Goal: Navigation & Orientation: Find specific page/section

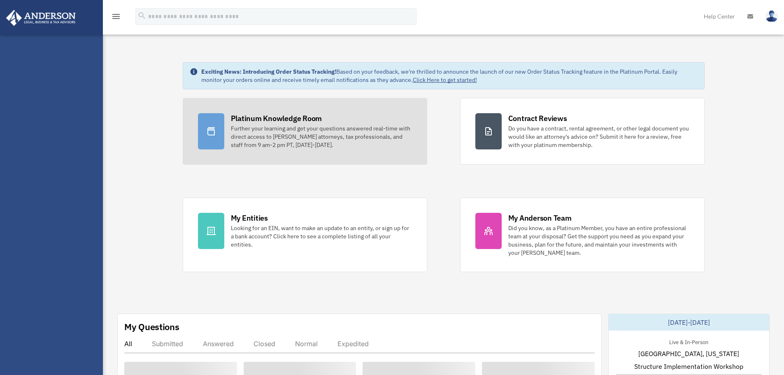
click at [261, 124] on div "Platinum Knowledge Room Further your learning and get your questions answered r…" at bounding box center [321, 131] width 181 height 36
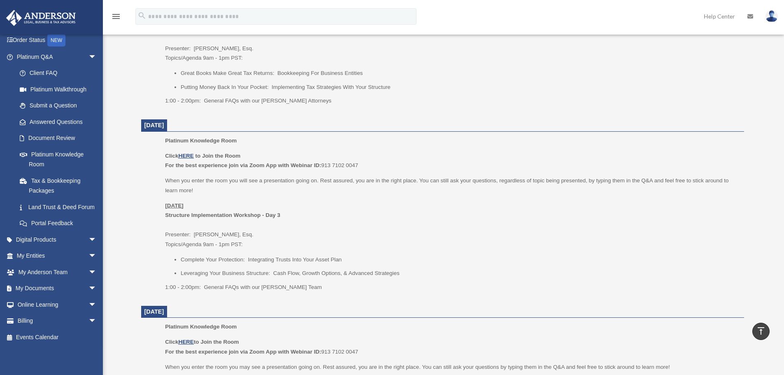
scroll to position [618, 0]
click at [89, 287] on span "arrow_drop_down" at bounding box center [97, 288] width 16 height 17
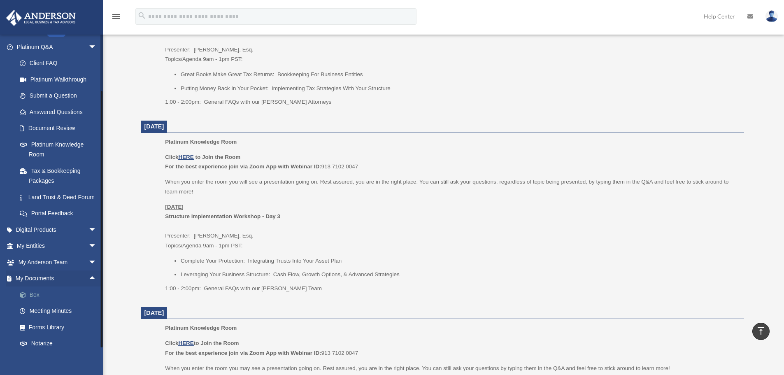
click at [61, 303] on link "Box" at bounding box center [61, 295] width 98 height 16
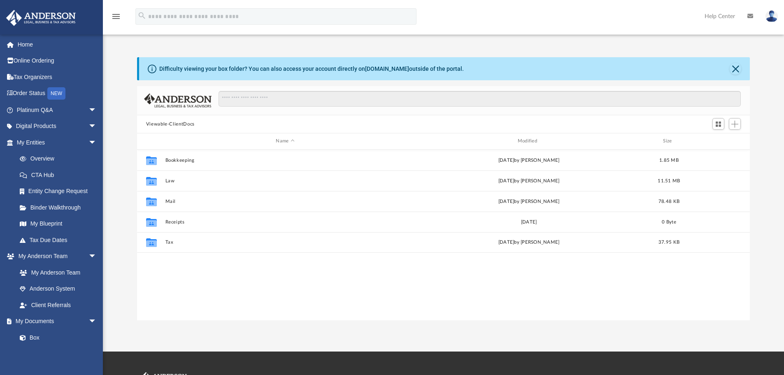
scroll to position [181, 607]
click at [773, 18] on img at bounding box center [772, 16] width 12 height 12
click at [648, 48] on div "Difficulty viewing your box folder? You can also access your account directly o…" at bounding box center [443, 180] width 681 height 280
click at [35, 113] on link "Platinum Q&A arrow_drop_down" at bounding box center [57, 110] width 103 height 16
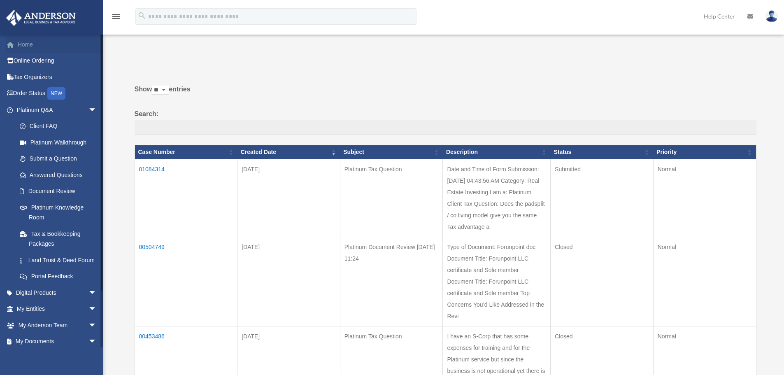
click at [26, 40] on link "Home" at bounding box center [57, 44] width 103 height 16
click at [27, 45] on link "Home" at bounding box center [57, 44] width 103 height 16
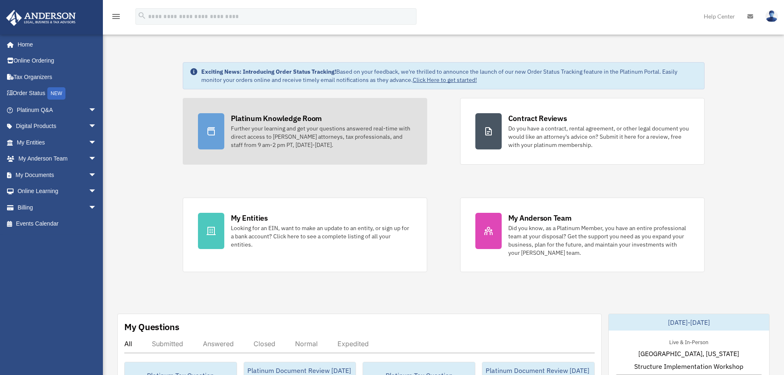
click at [247, 119] on div "Platinum Knowledge Room" at bounding box center [276, 118] width 91 height 10
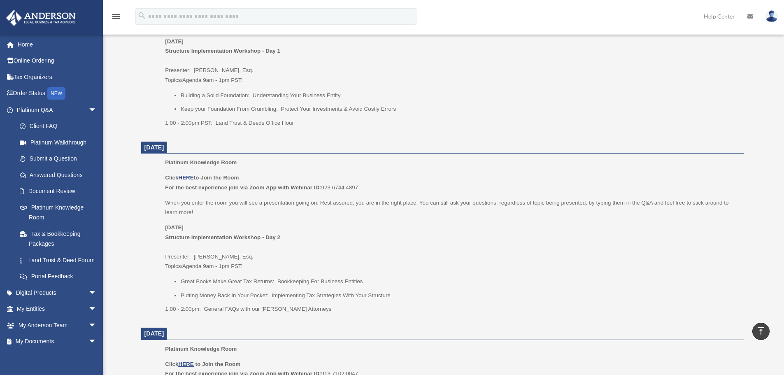
scroll to position [412, 0]
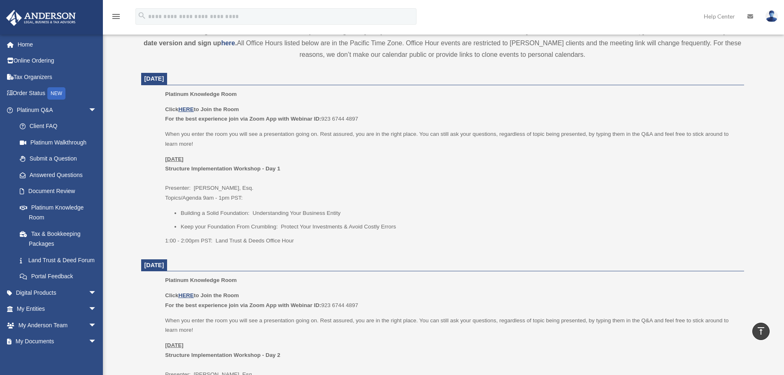
scroll to position [288, 0]
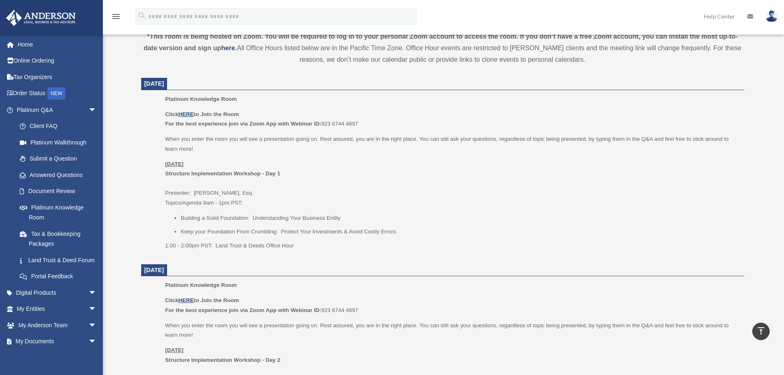
click at [184, 116] on u "HERE" at bounding box center [185, 114] width 15 height 6
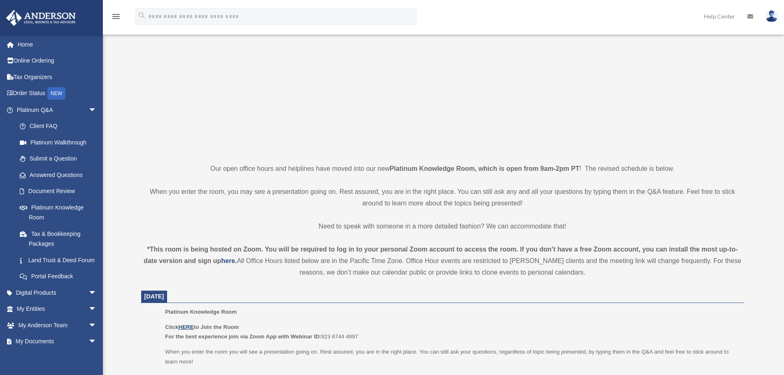
scroll to position [0, 0]
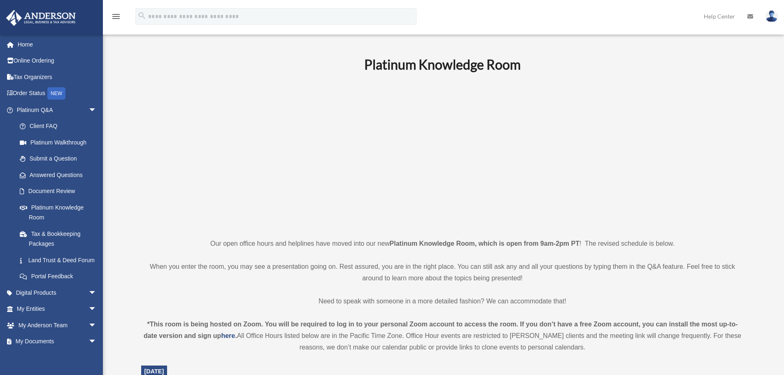
click at [709, 129] on p at bounding box center [442, 155] width 603 height 143
